Goal: Transaction & Acquisition: Purchase product/service

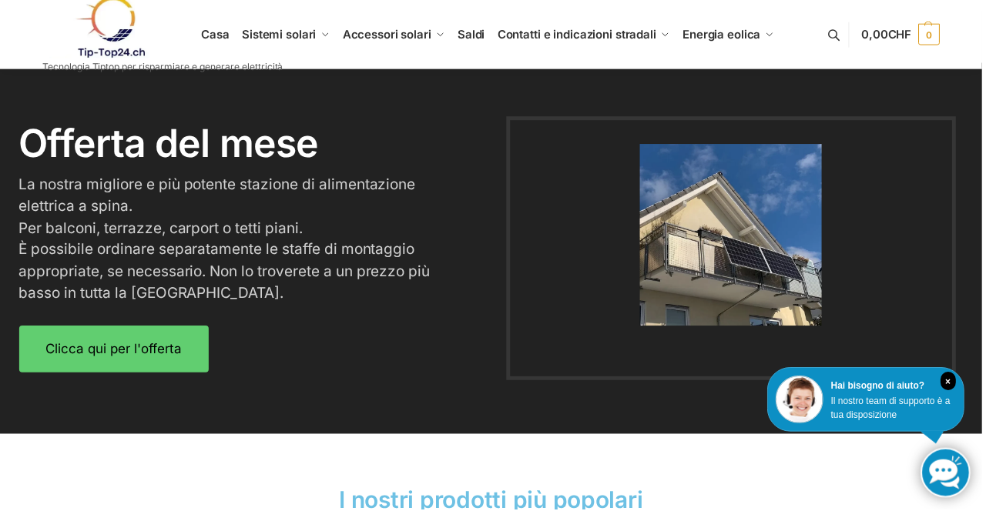
scroll to position [1877, 0]
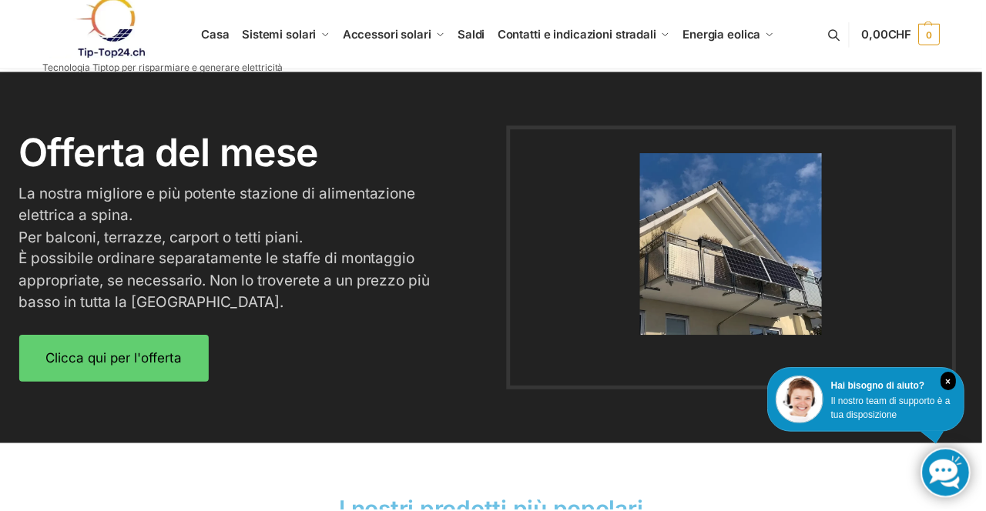
click at [969, 356] on div at bounding box center [734, 258] width 482 height 265
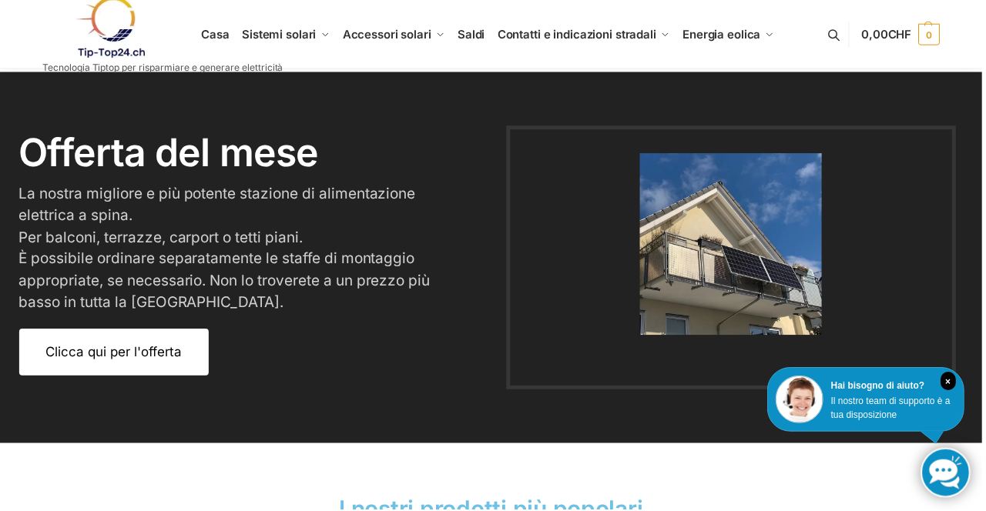
click at [153, 375] on link "Clicca qui per l'offerta" at bounding box center [114, 353] width 190 height 47
click at [139, 359] on font "Clicca qui per l'offerta" at bounding box center [114, 353] width 136 height 15
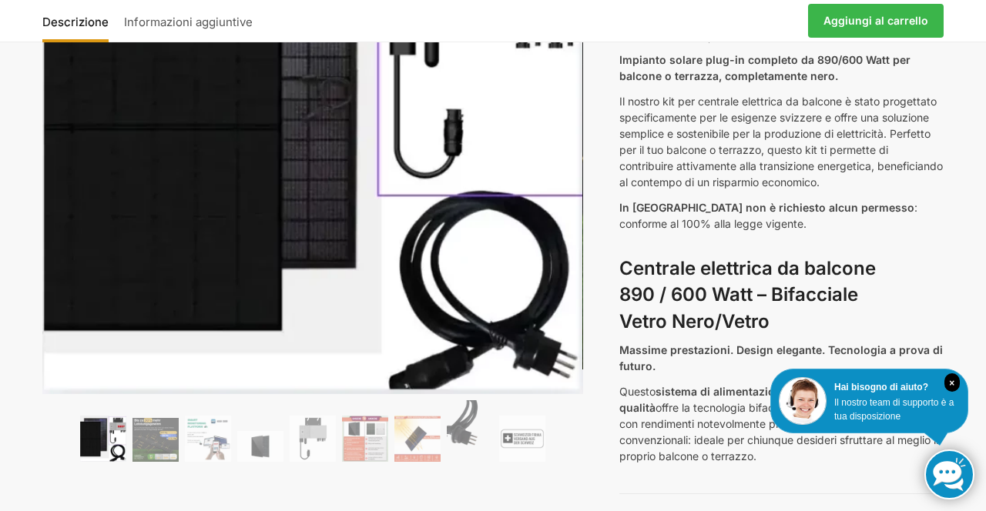
scroll to position [263, 0]
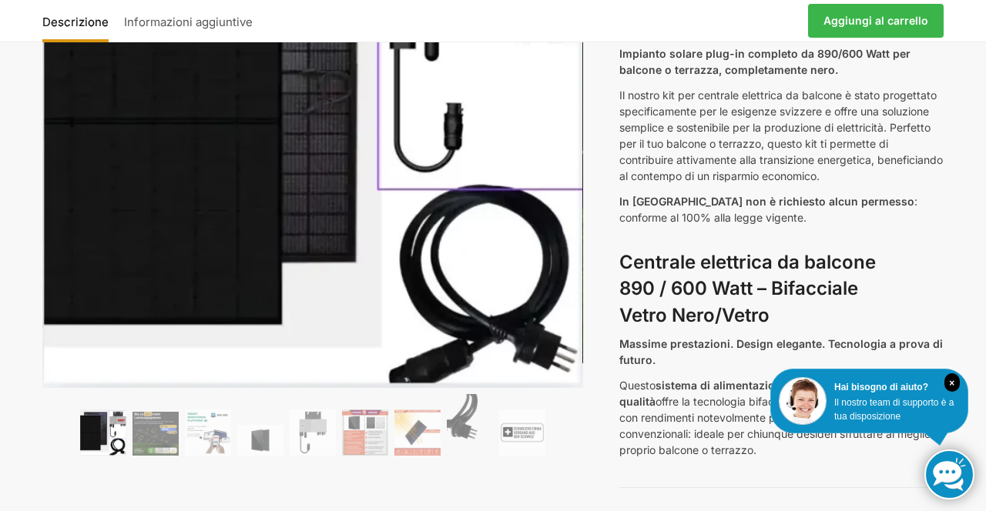
click at [872, 36] on link "Aggiungi al carrello" at bounding box center [876, 21] width 136 height 34
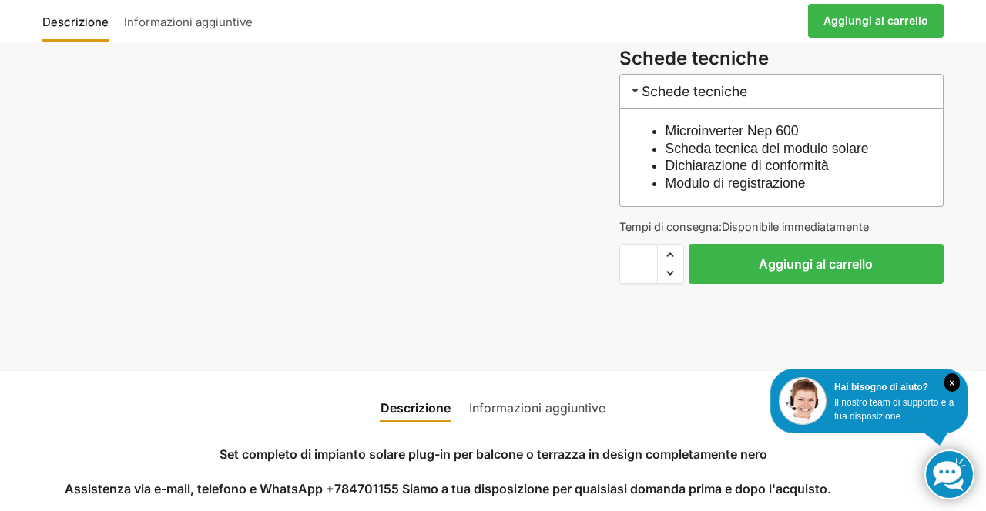
scroll to position [1754, 0]
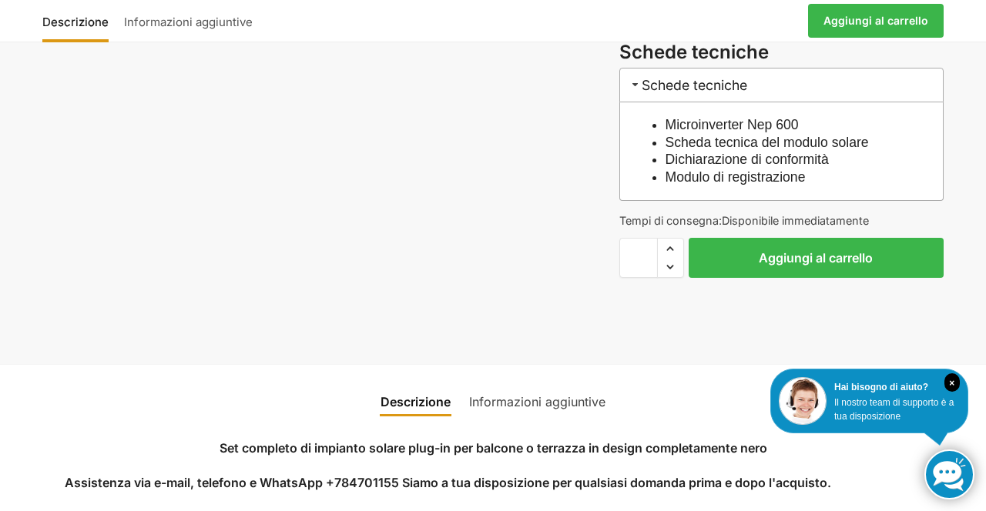
click at [816, 238] on button "Aggiungi al carrello" at bounding box center [815, 258] width 255 height 40
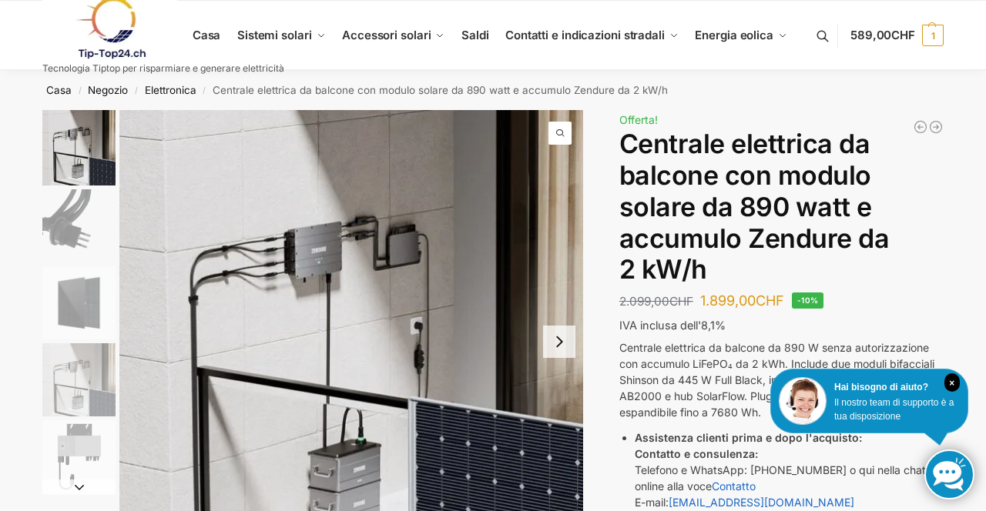
click at [276, 43] on link at bounding box center [163, 28] width 242 height 62
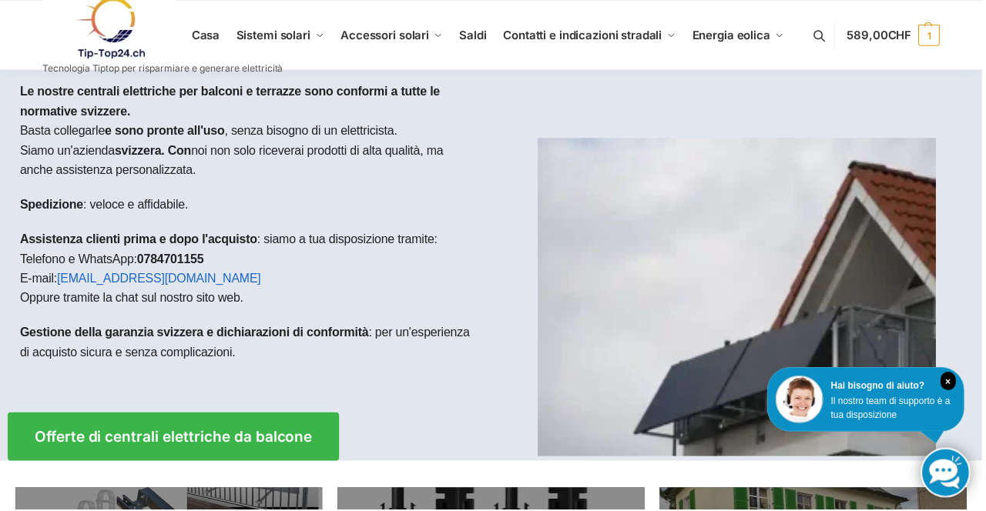
click at [216, 52] on link at bounding box center [163, 28] width 242 height 62
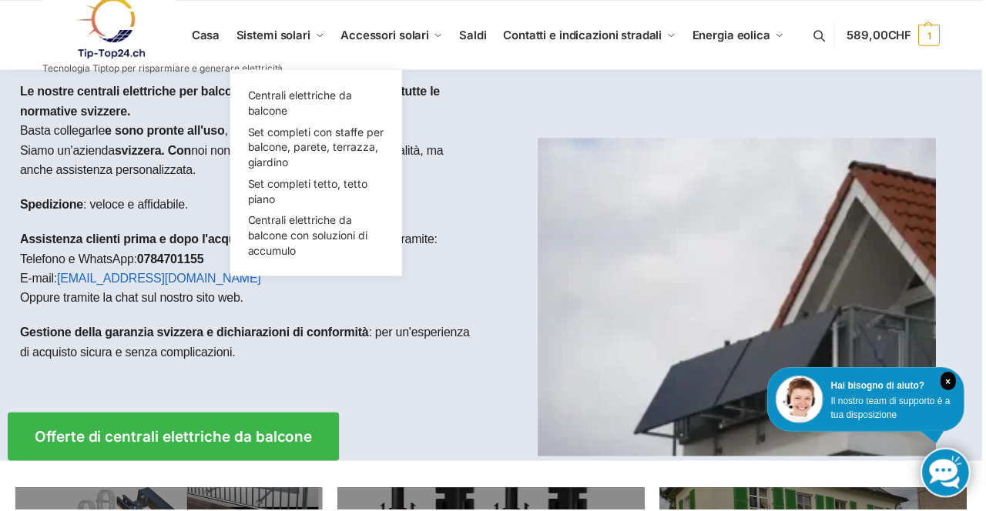
click at [291, 49] on link "Sistemi solari" at bounding box center [281, 35] width 101 height 69
click at [295, 35] on font "Sistemi solari" at bounding box center [274, 35] width 75 height 15
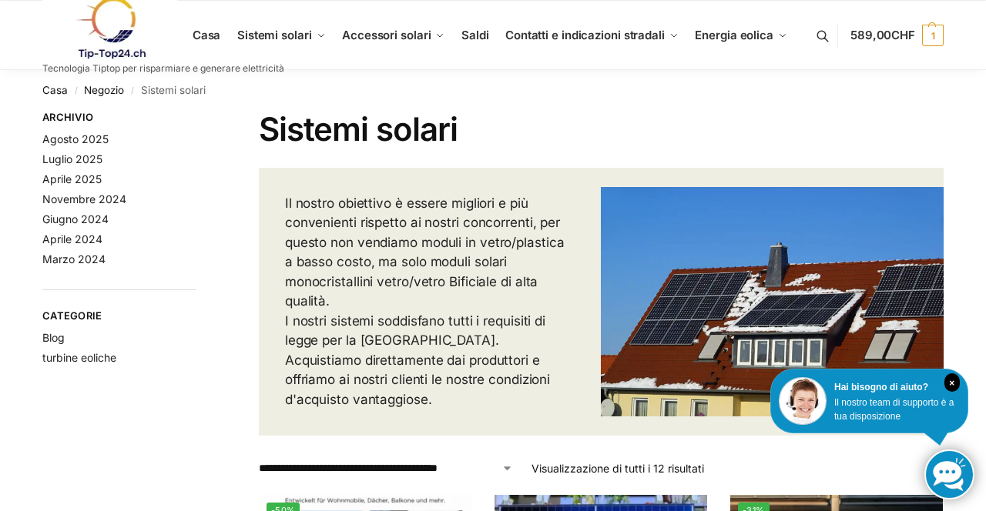
click at [217, 57] on link at bounding box center [163, 28] width 242 height 62
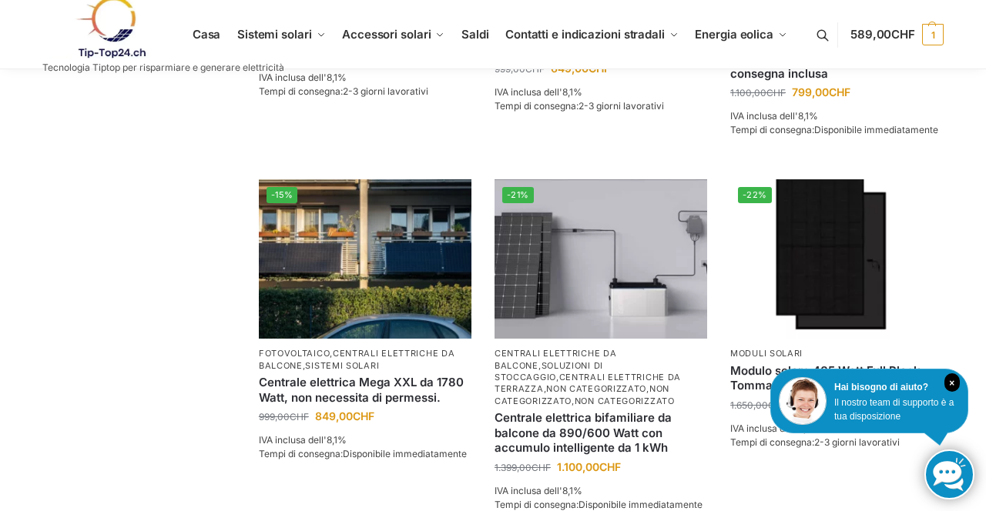
scroll to position [1021, 0]
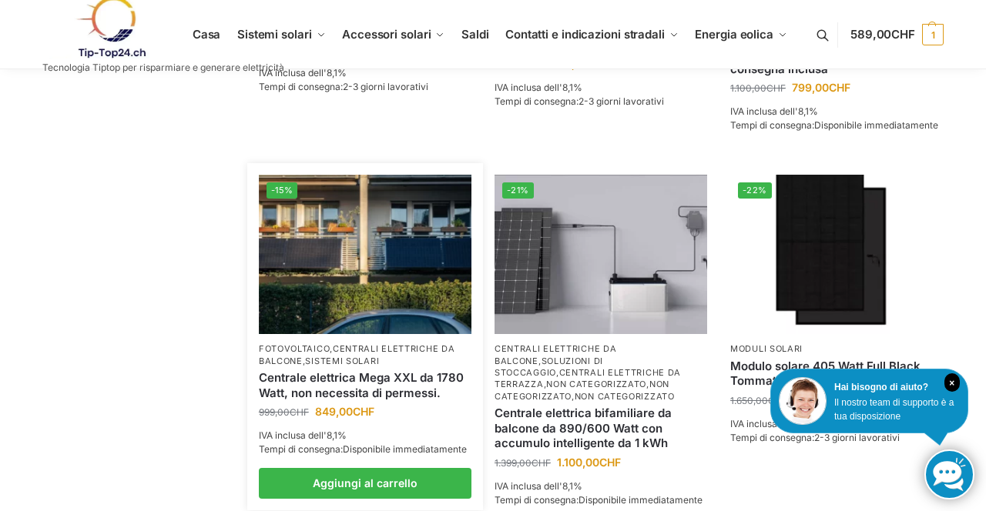
click at [379, 286] on img at bounding box center [365, 254] width 213 height 159
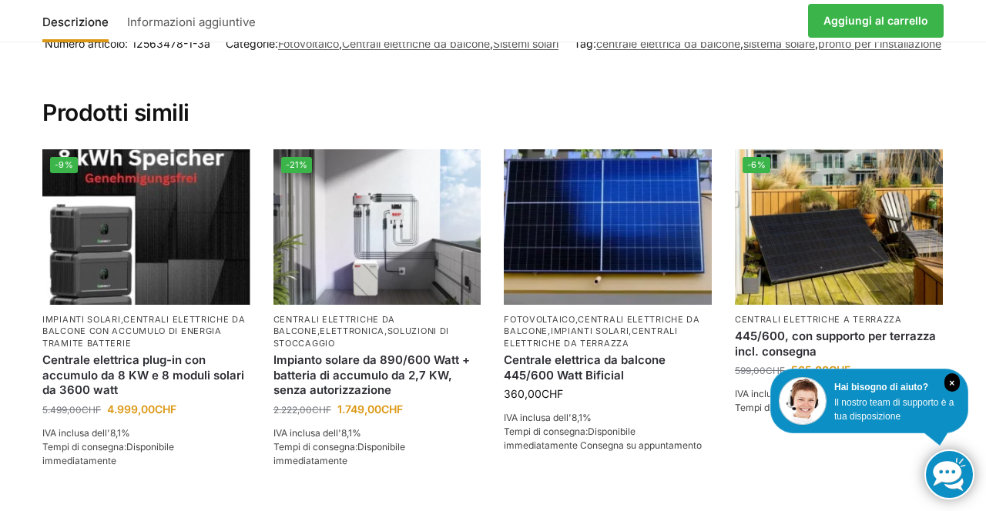
scroll to position [2517, 0]
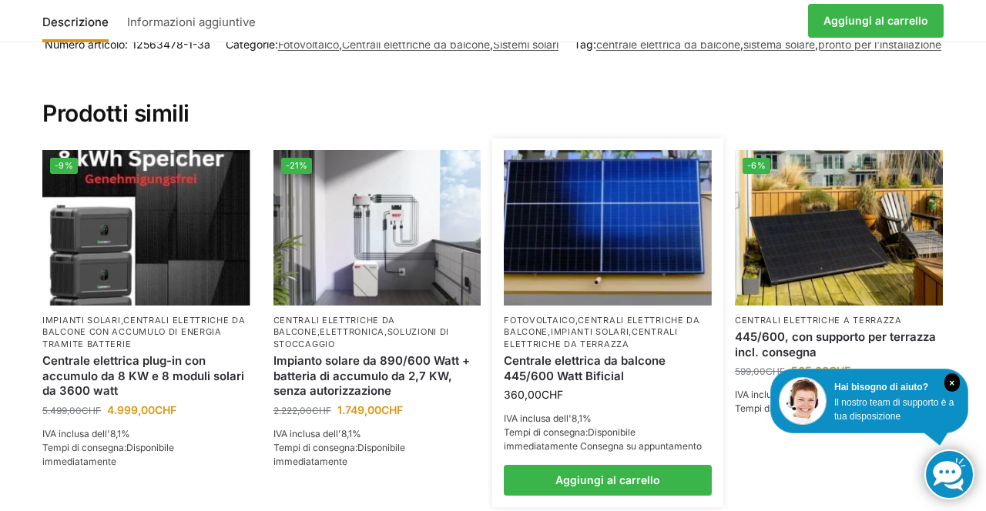
click at [621, 246] on img at bounding box center [608, 228] width 208 height 156
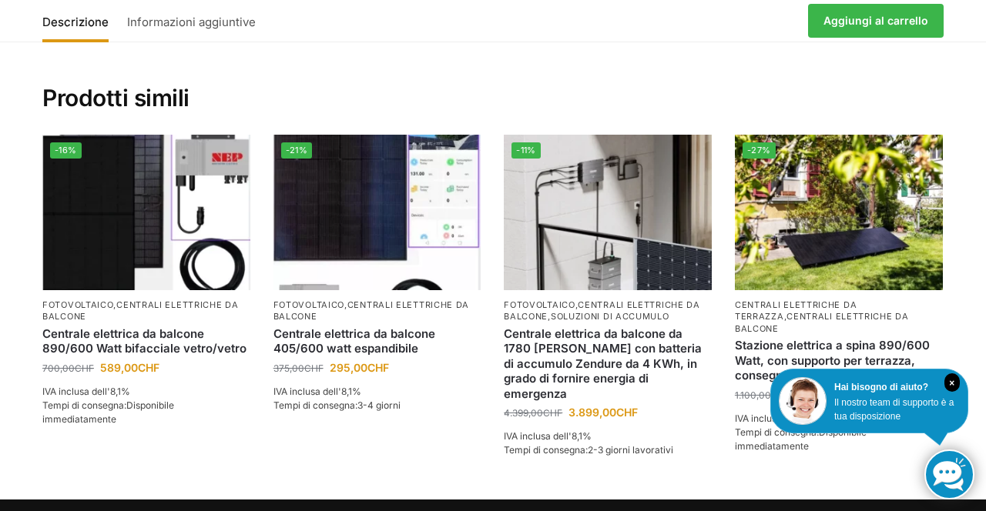
scroll to position [2551, 0]
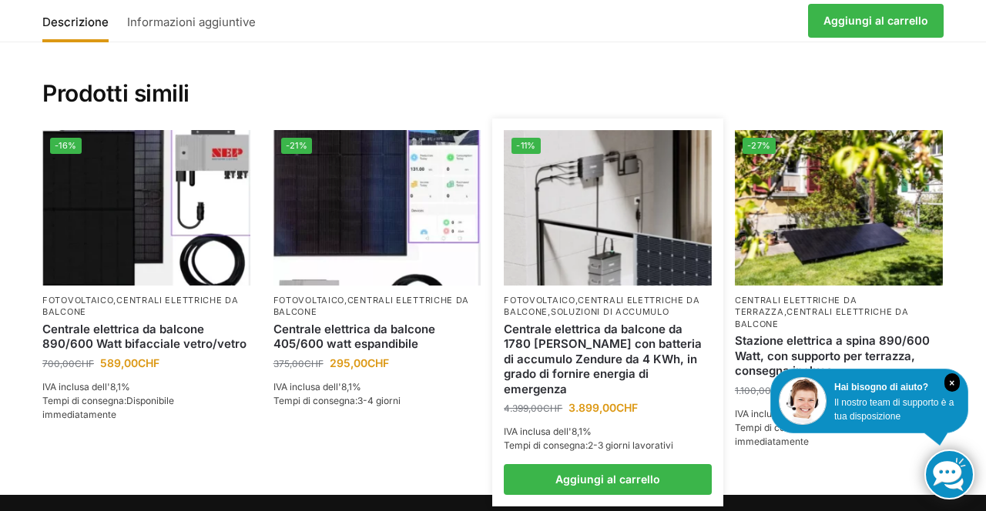
click at [611, 296] on font "centrali elettriche da balcone" at bounding box center [602, 306] width 196 height 22
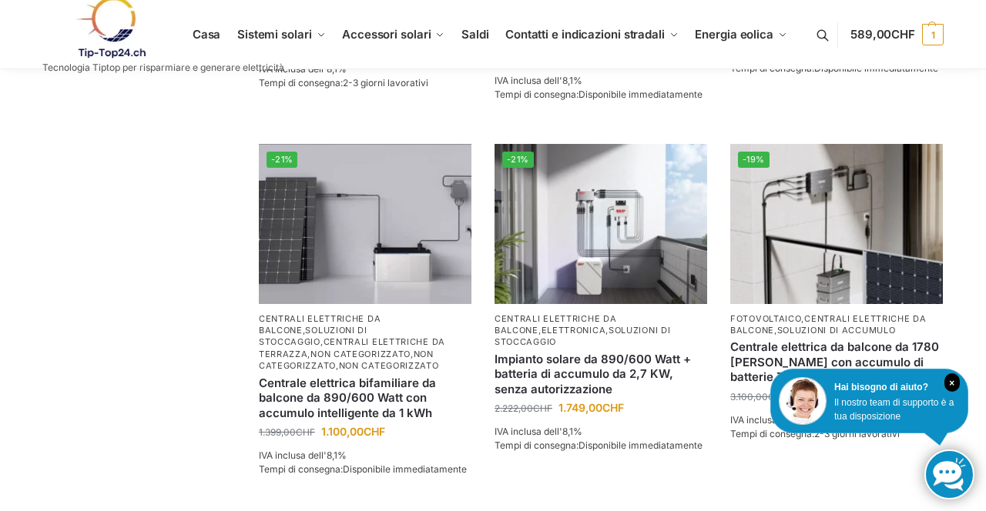
scroll to position [1311, 0]
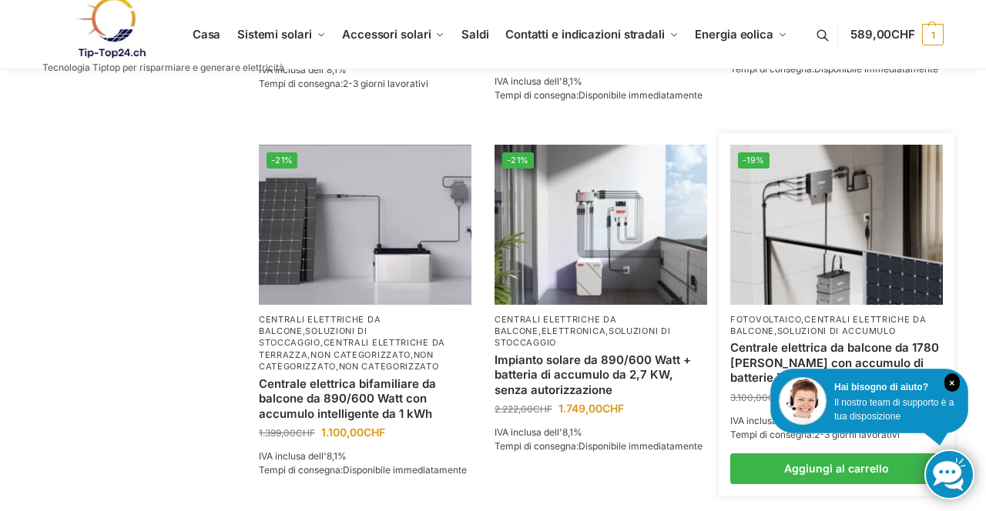
click at [852, 256] on img at bounding box center [836, 224] width 213 height 159
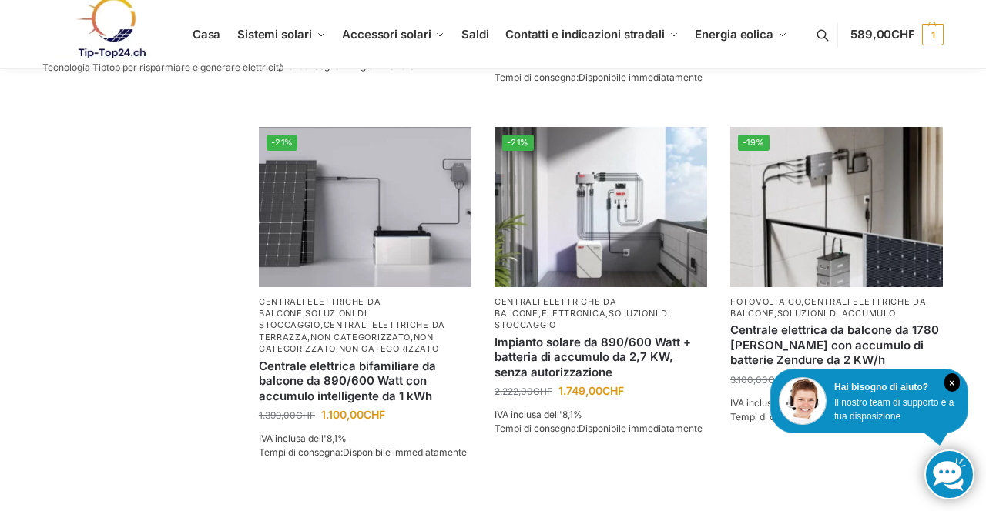
scroll to position [1361, 0]
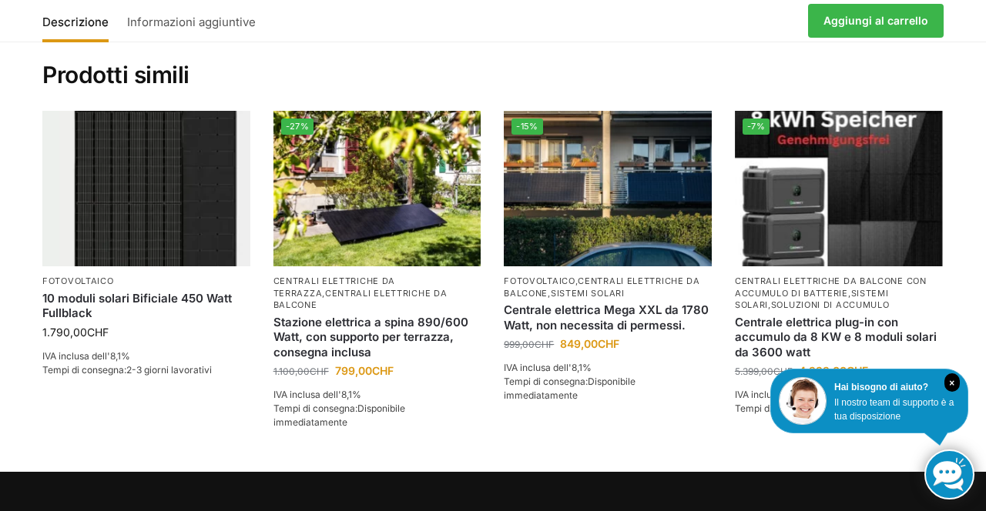
scroll to position [3468, 0]
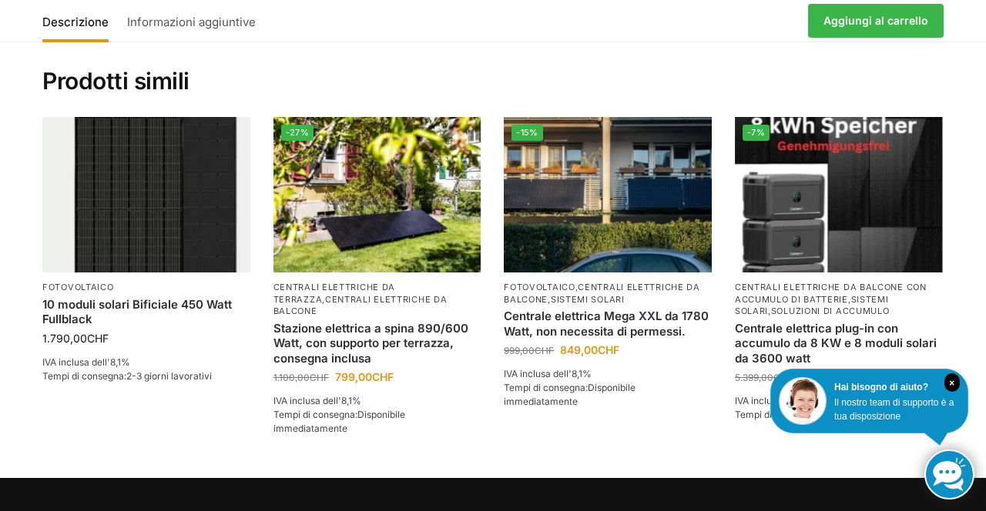
click at [985, 411] on section "Numero articolo: 52374568 Categorie: Fotovoltaico , Centrali elettriche da balc…" at bounding box center [493, 235] width 986 height 487
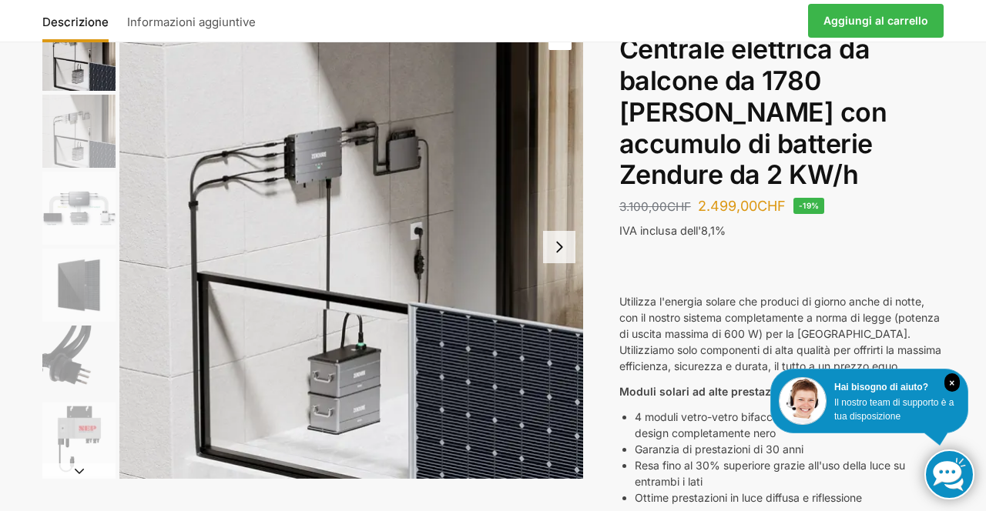
scroll to position [0, 0]
